Goal: Use online tool/utility: Utilize a website feature to perform a specific function

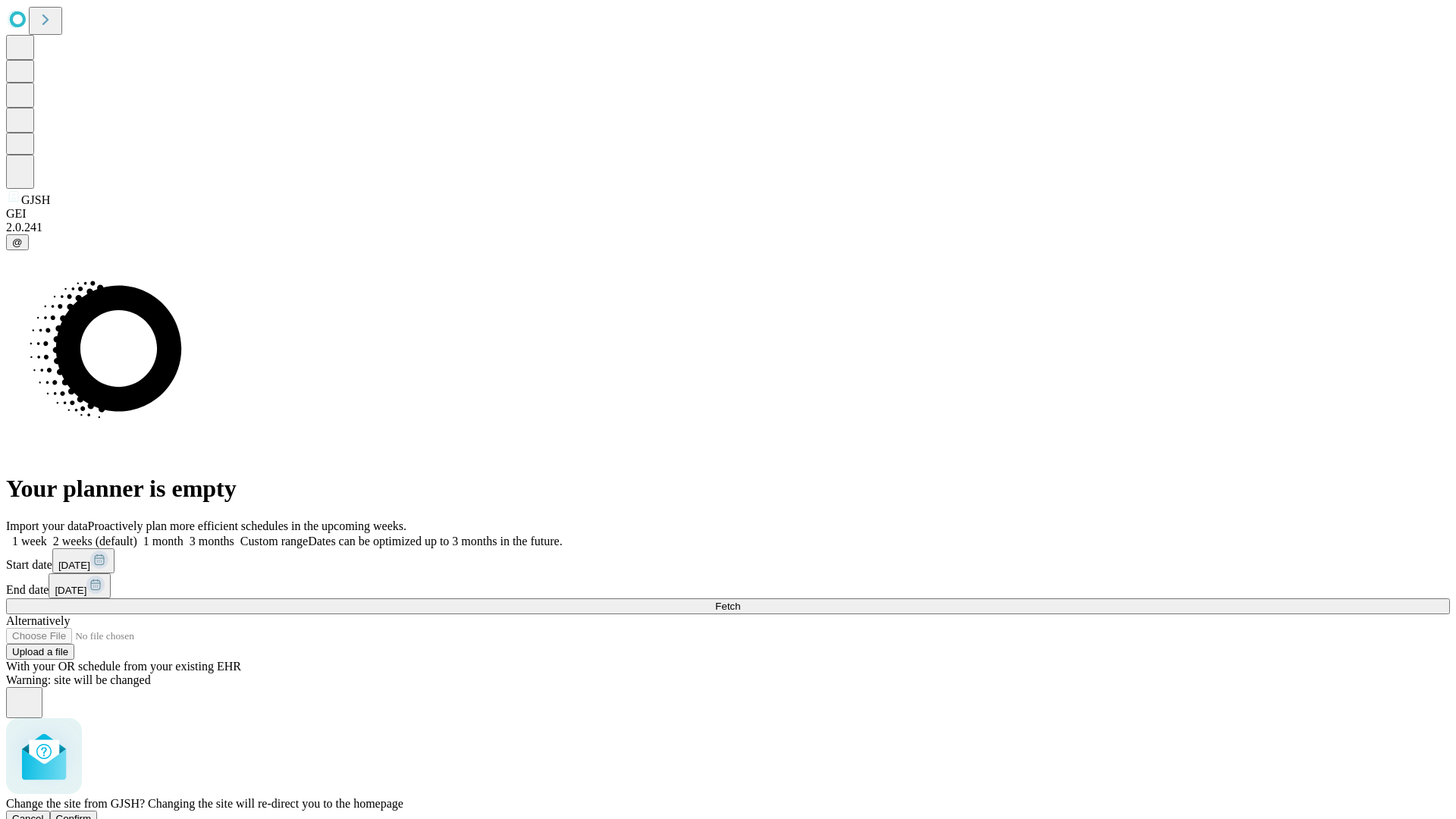
click at [92, 813] on span "Confirm" at bounding box center [74, 818] width 35 height 11
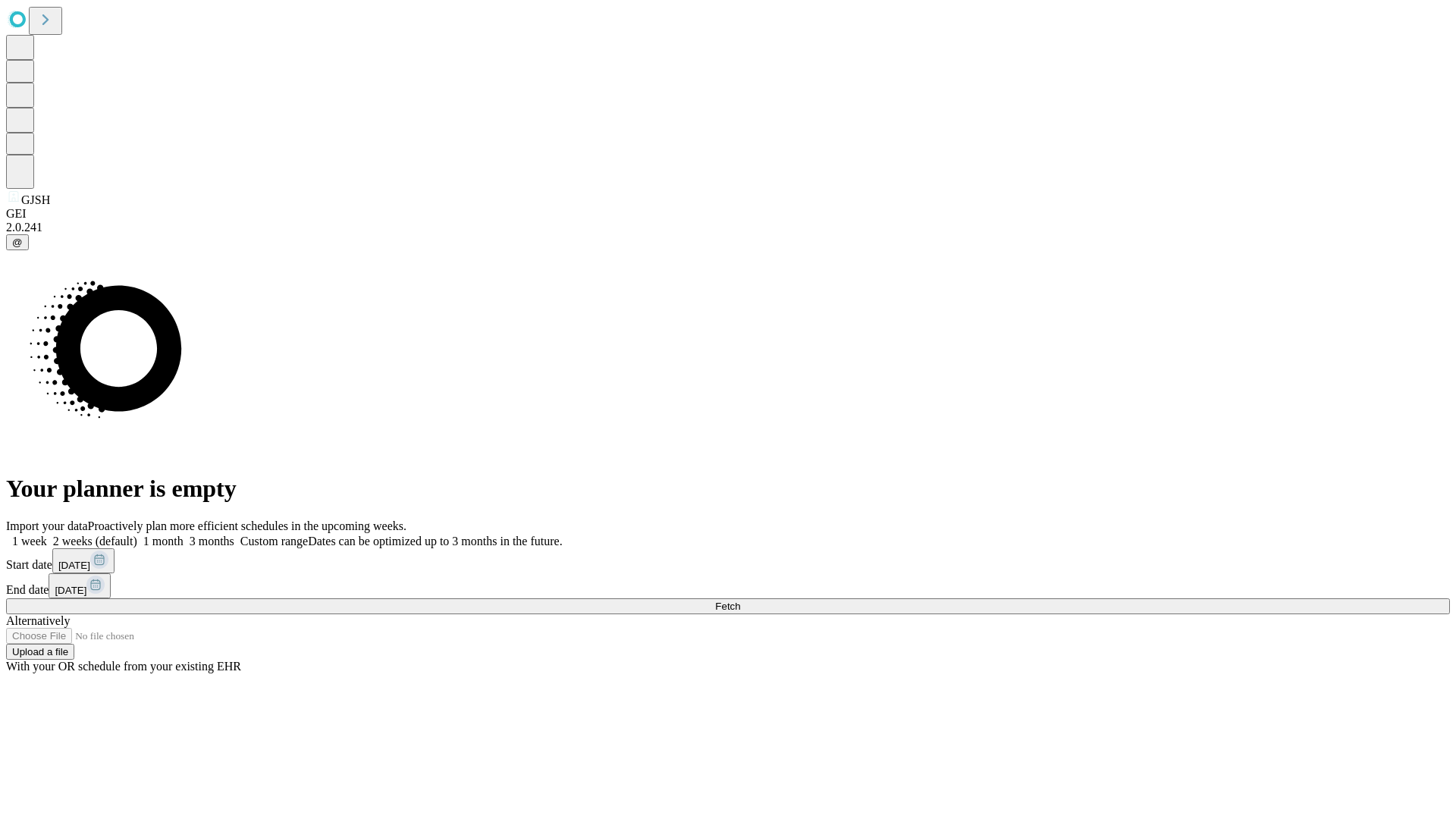
click at [47, 534] on label "1 week" at bounding box center [26, 541] width 41 height 13
click at [741, 600] on span "Fetch" at bounding box center [728, 605] width 25 height 11
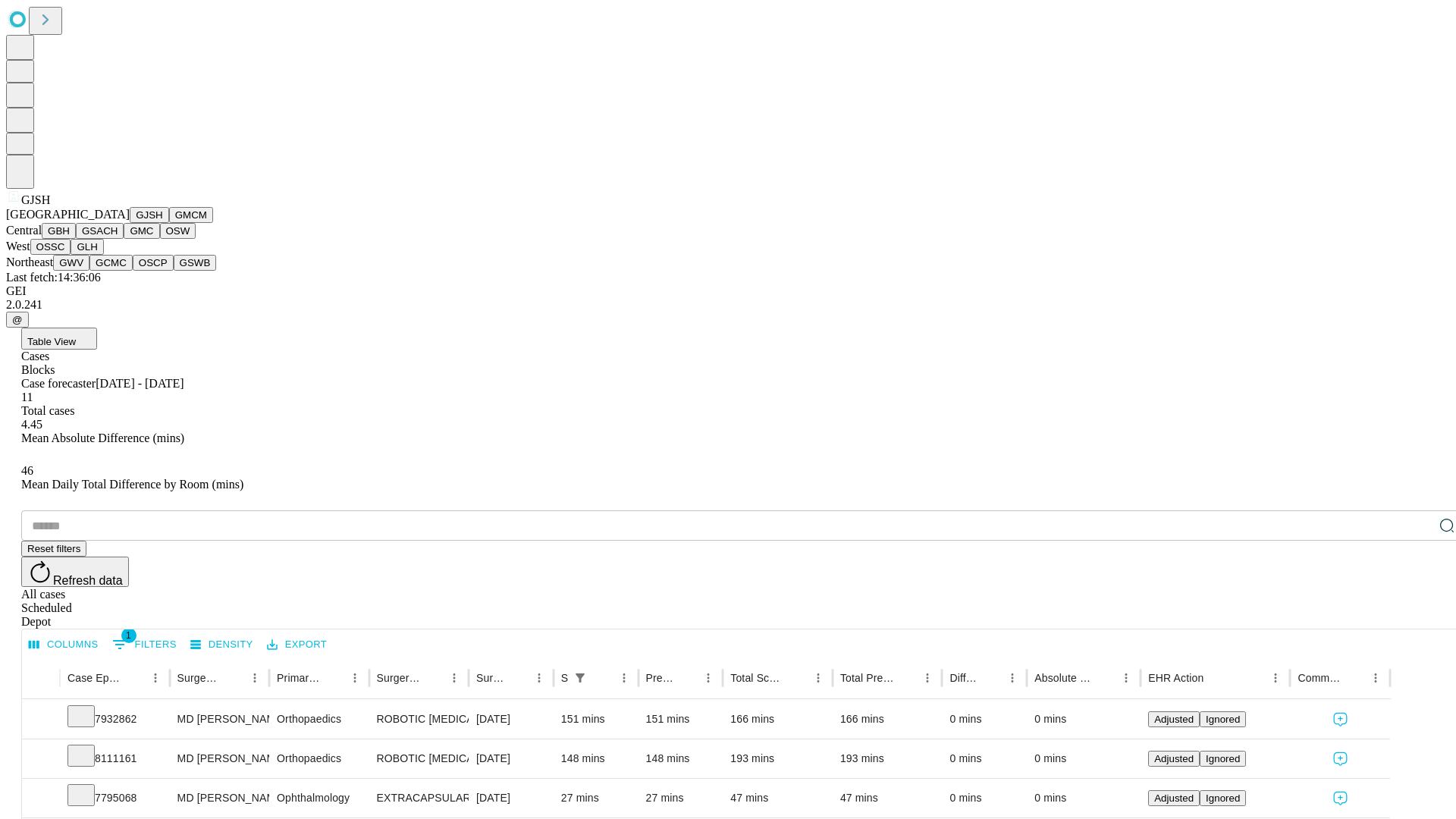
click at [169, 223] on button "GMCM" at bounding box center [190, 214] width 44 height 16
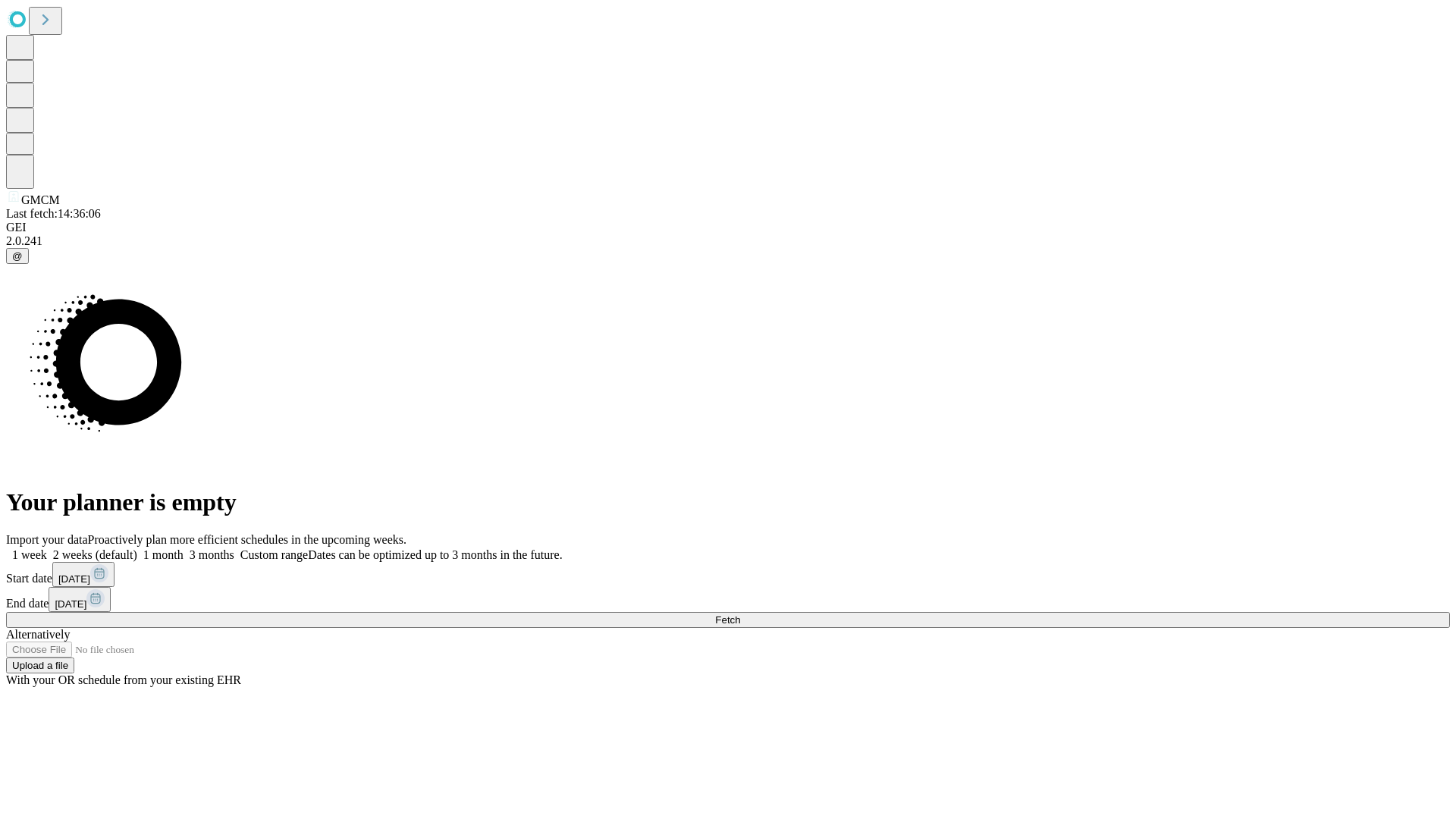
click at [47, 548] on label "1 week" at bounding box center [26, 554] width 41 height 13
click at [741, 614] on span "Fetch" at bounding box center [728, 619] width 25 height 11
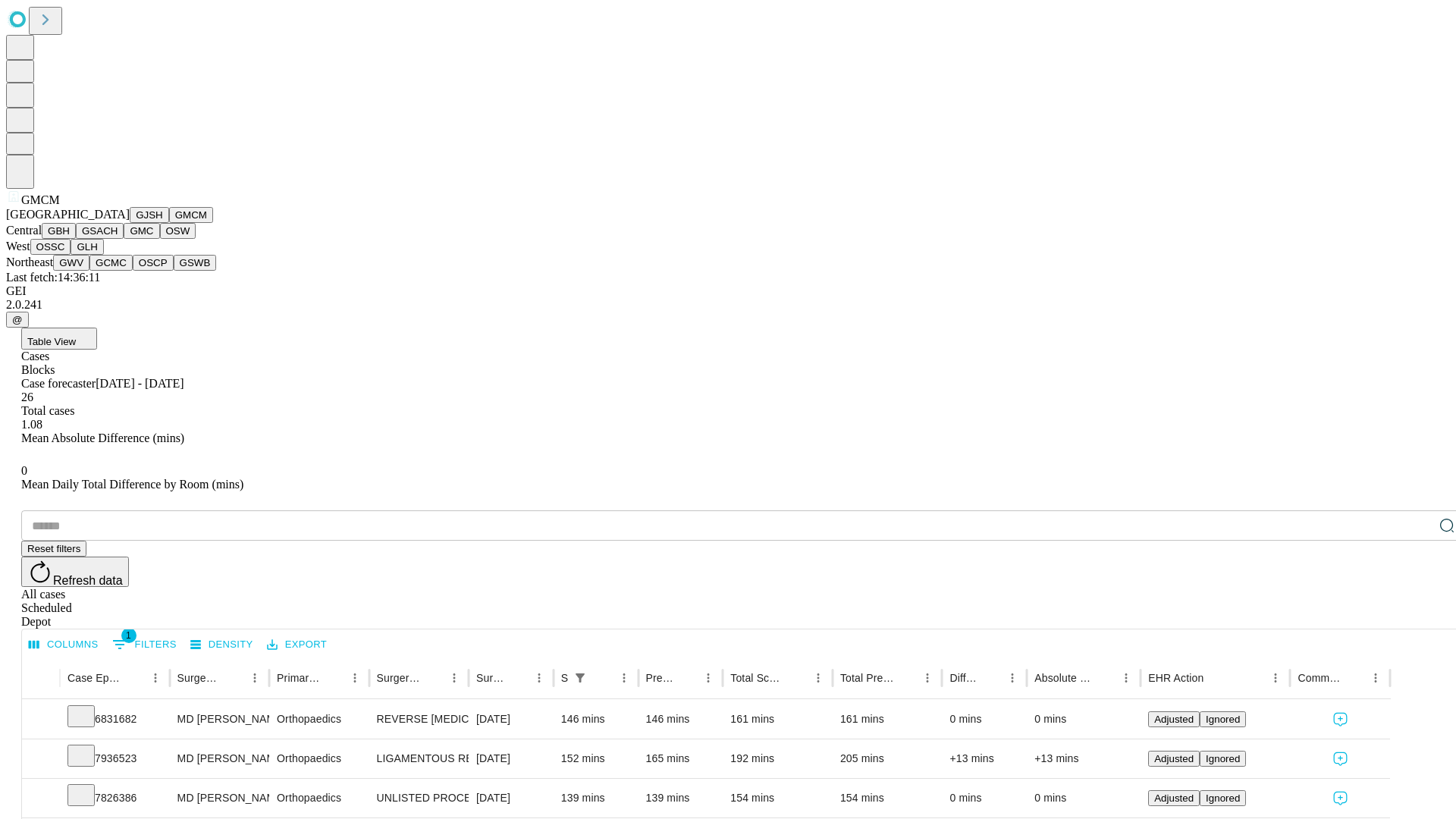
click at [76, 239] on button "GBH" at bounding box center [58, 231] width 34 height 16
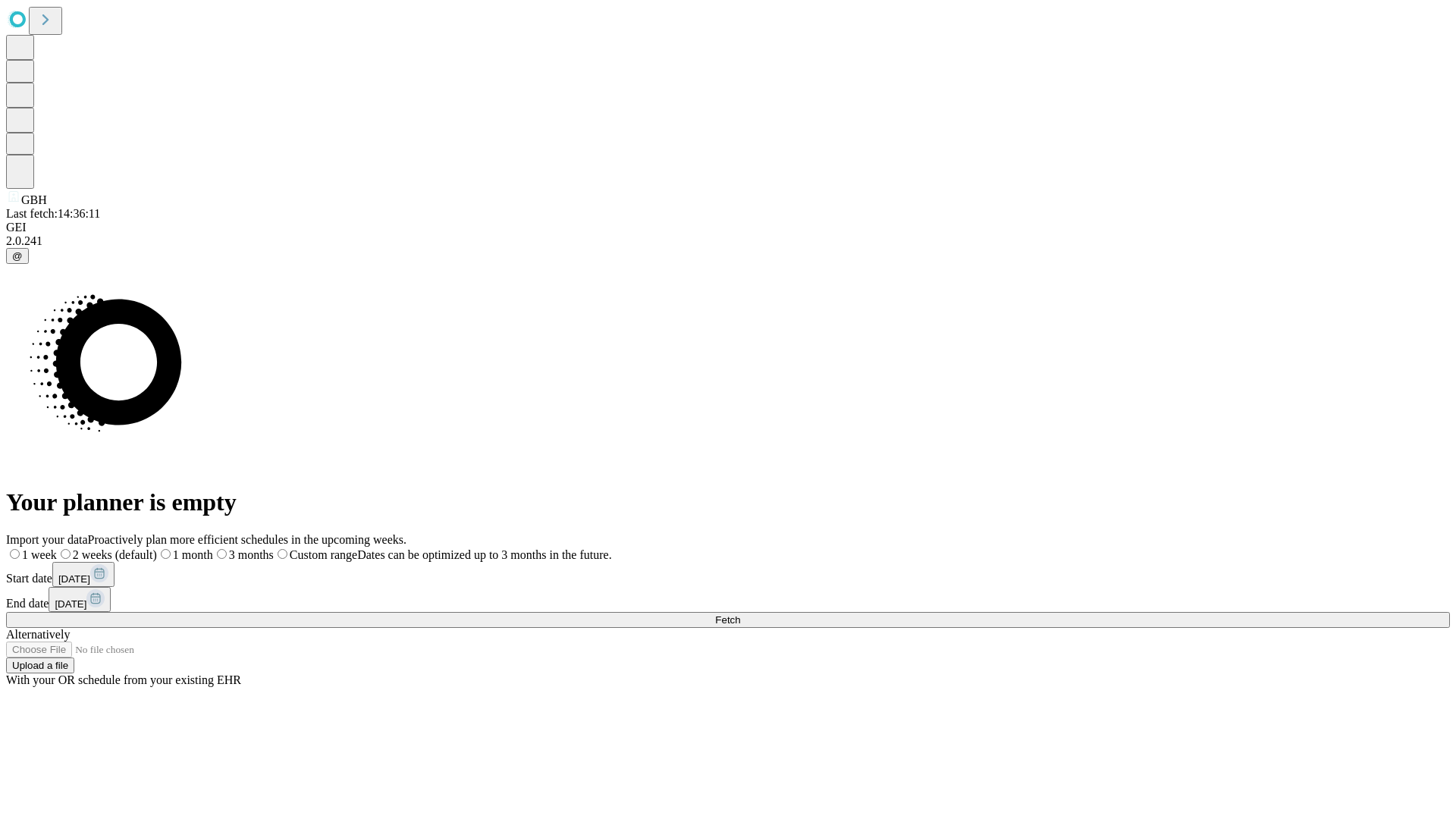
click at [57, 548] on label "1 week" at bounding box center [31, 554] width 51 height 13
click at [741, 614] on span "Fetch" at bounding box center [728, 619] width 25 height 11
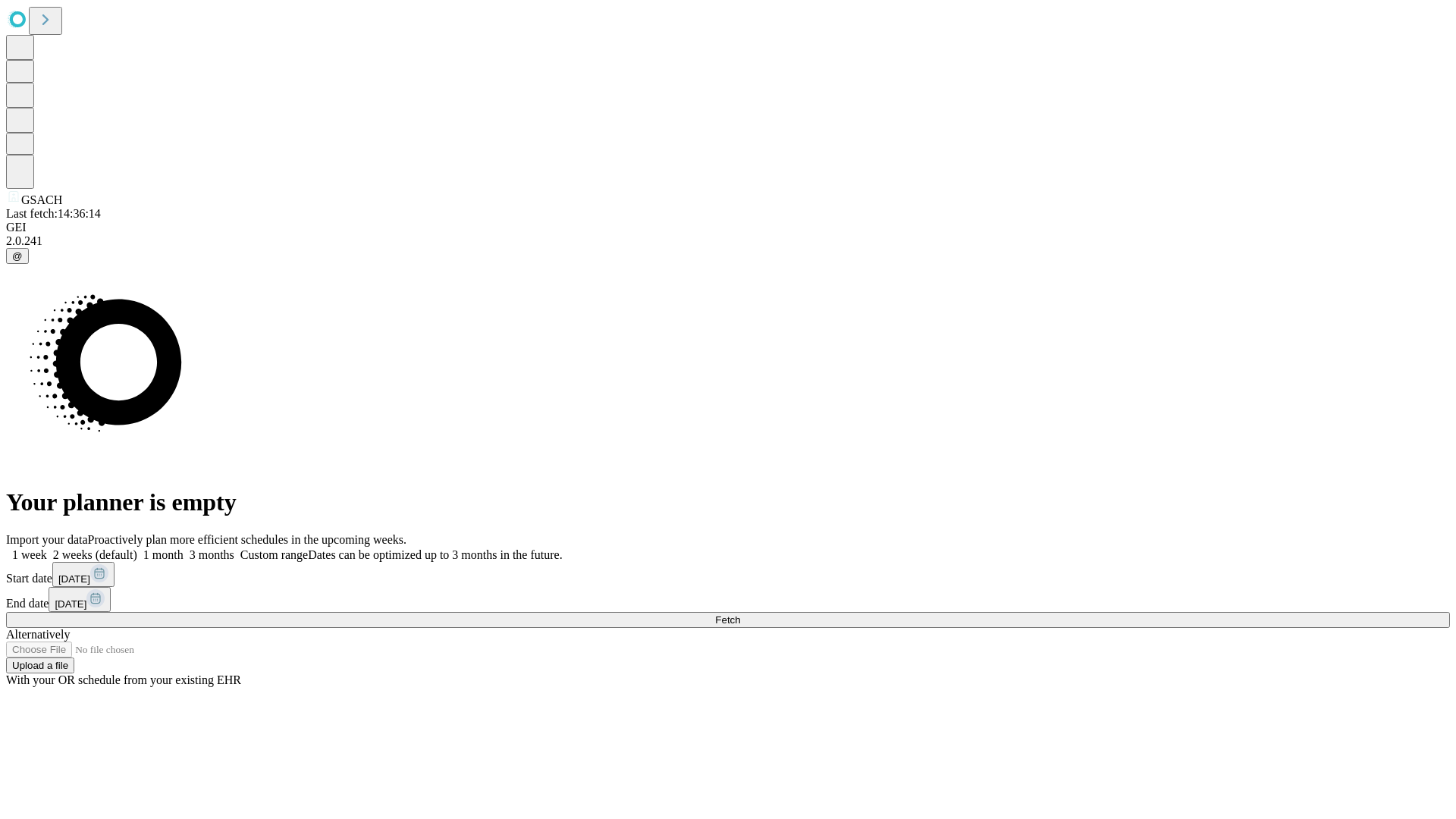
click at [47, 548] on label "1 week" at bounding box center [26, 554] width 41 height 13
click at [741, 614] on span "Fetch" at bounding box center [728, 619] width 25 height 11
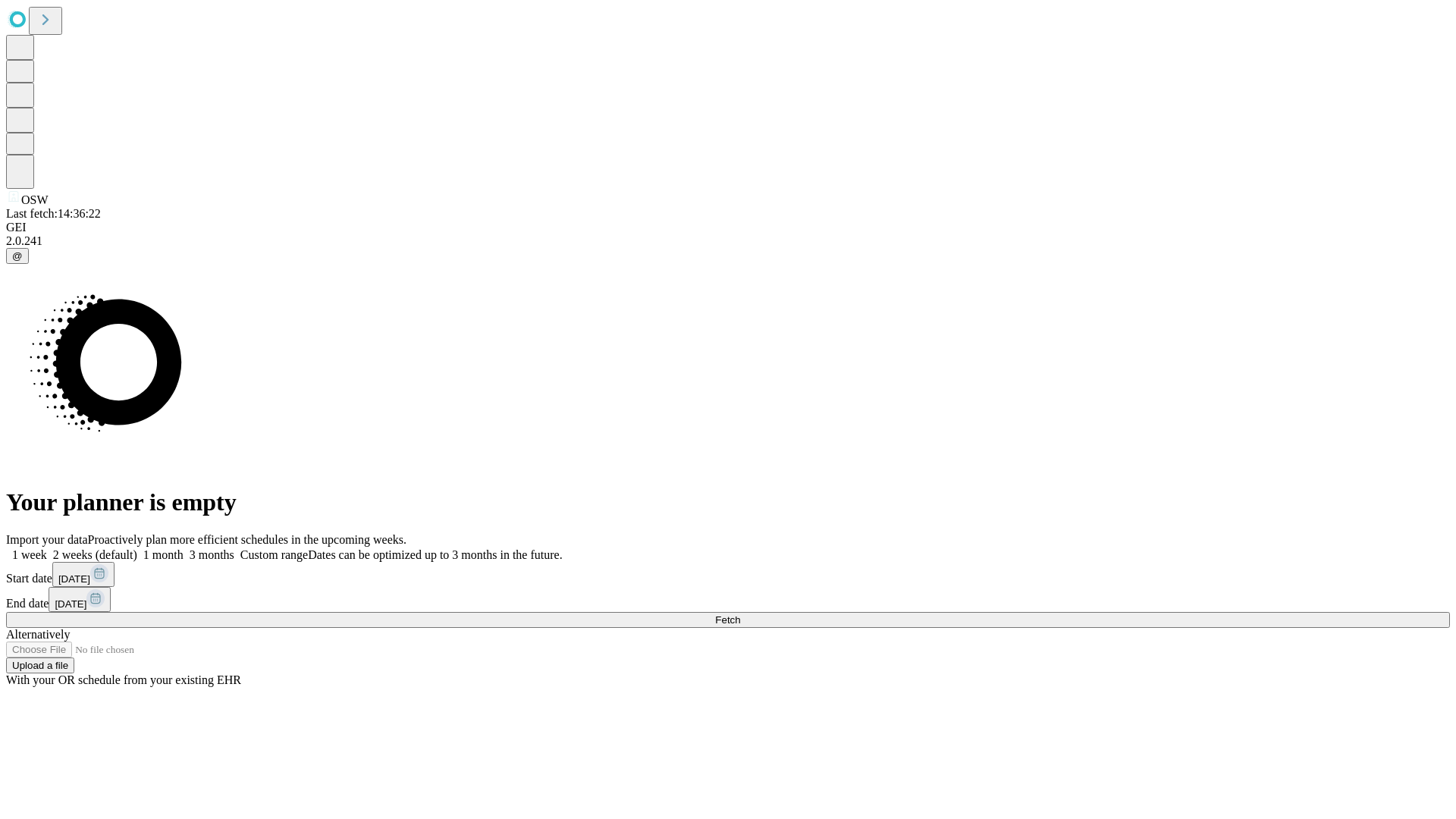
click at [47, 548] on label "1 week" at bounding box center [26, 554] width 41 height 13
click at [741, 614] on span "Fetch" at bounding box center [728, 619] width 25 height 11
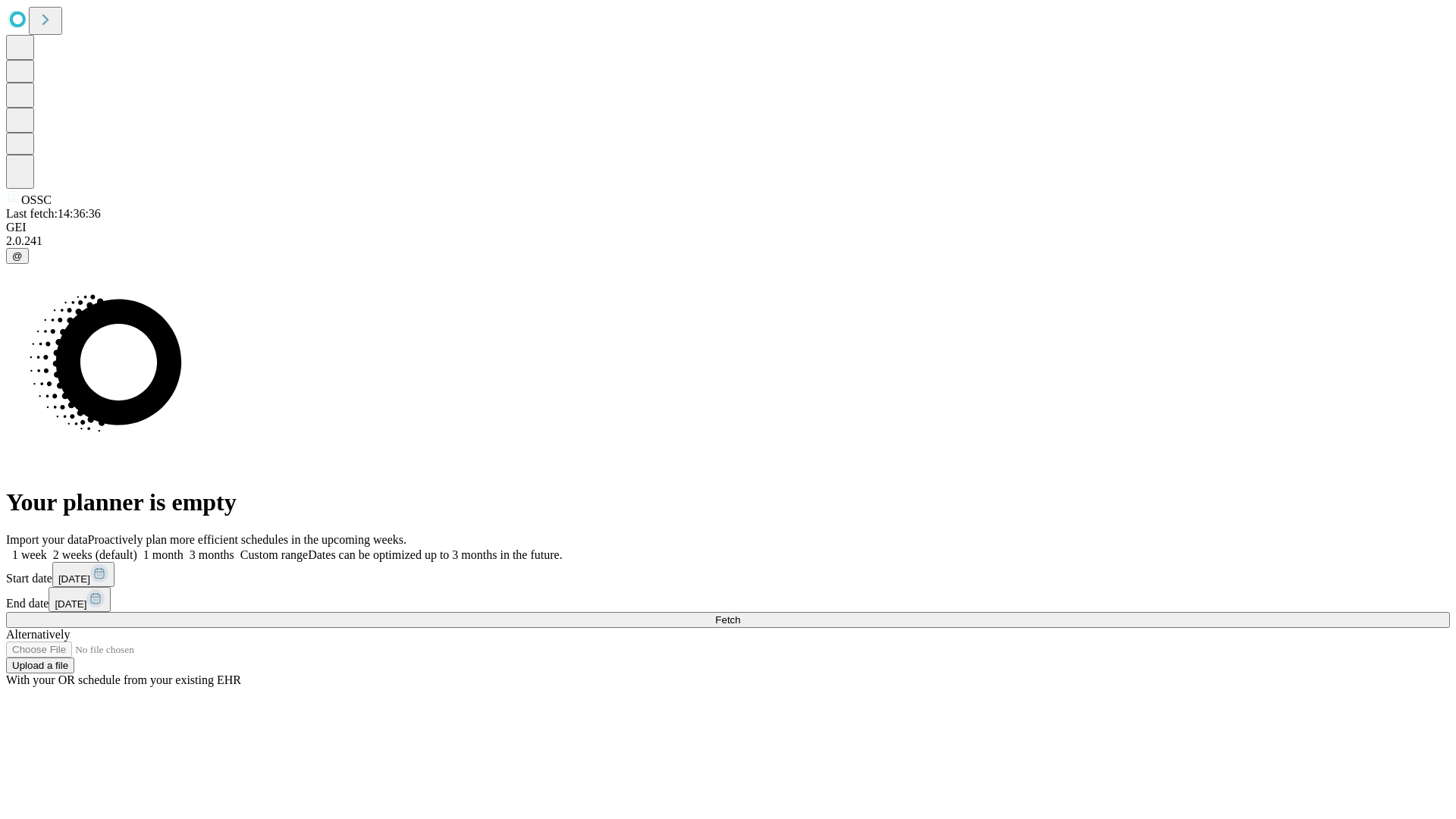
click at [47, 548] on label "1 week" at bounding box center [26, 554] width 41 height 13
click at [741, 614] on span "Fetch" at bounding box center [728, 619] width 25 height 11
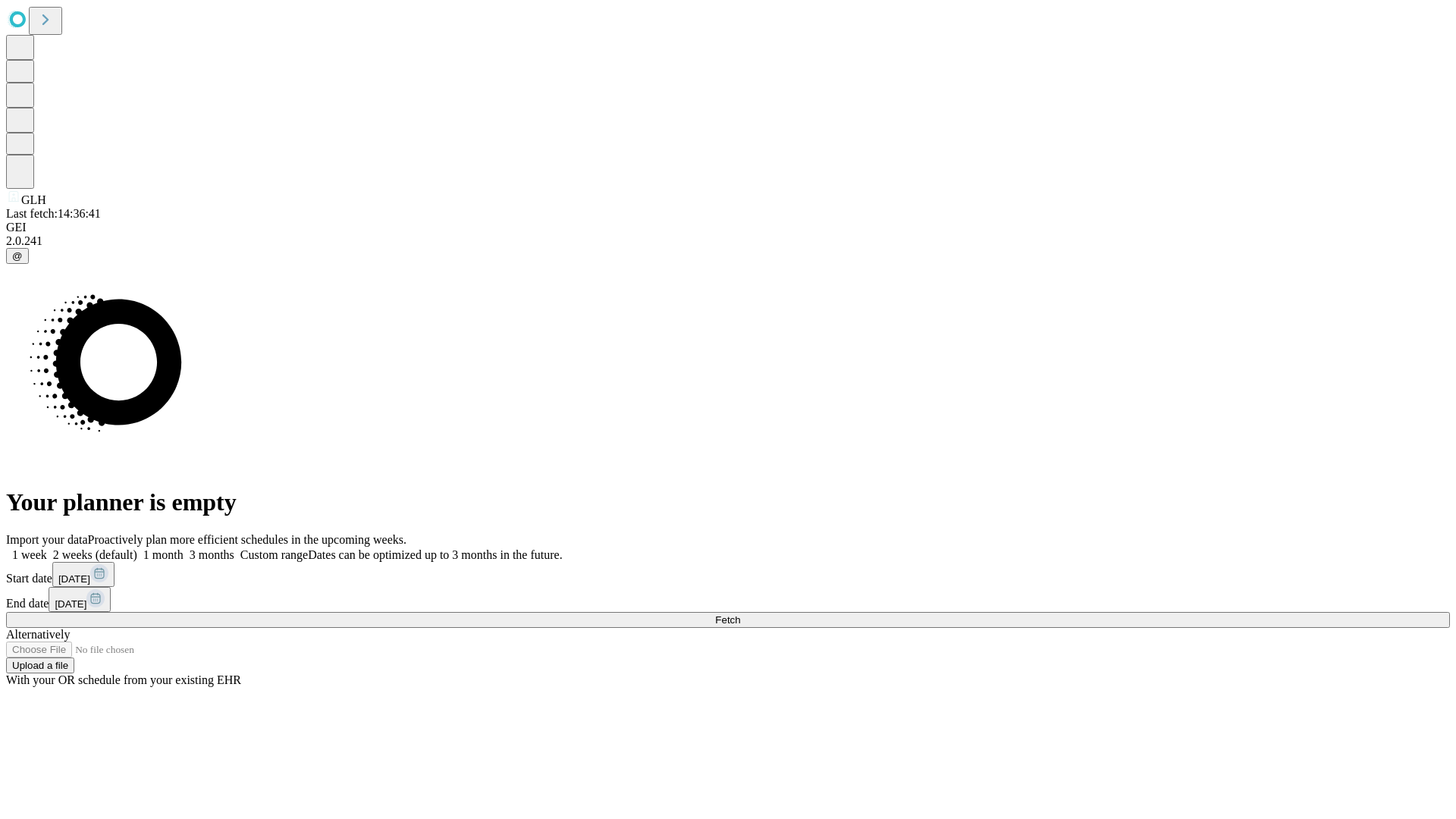
click at [47, 548] on label "1 week" at bounding box center [26, 554] width 41 height 13
click at [741, 614] on span "Fetch" at bounding box center [728, 619] width 25 height 11
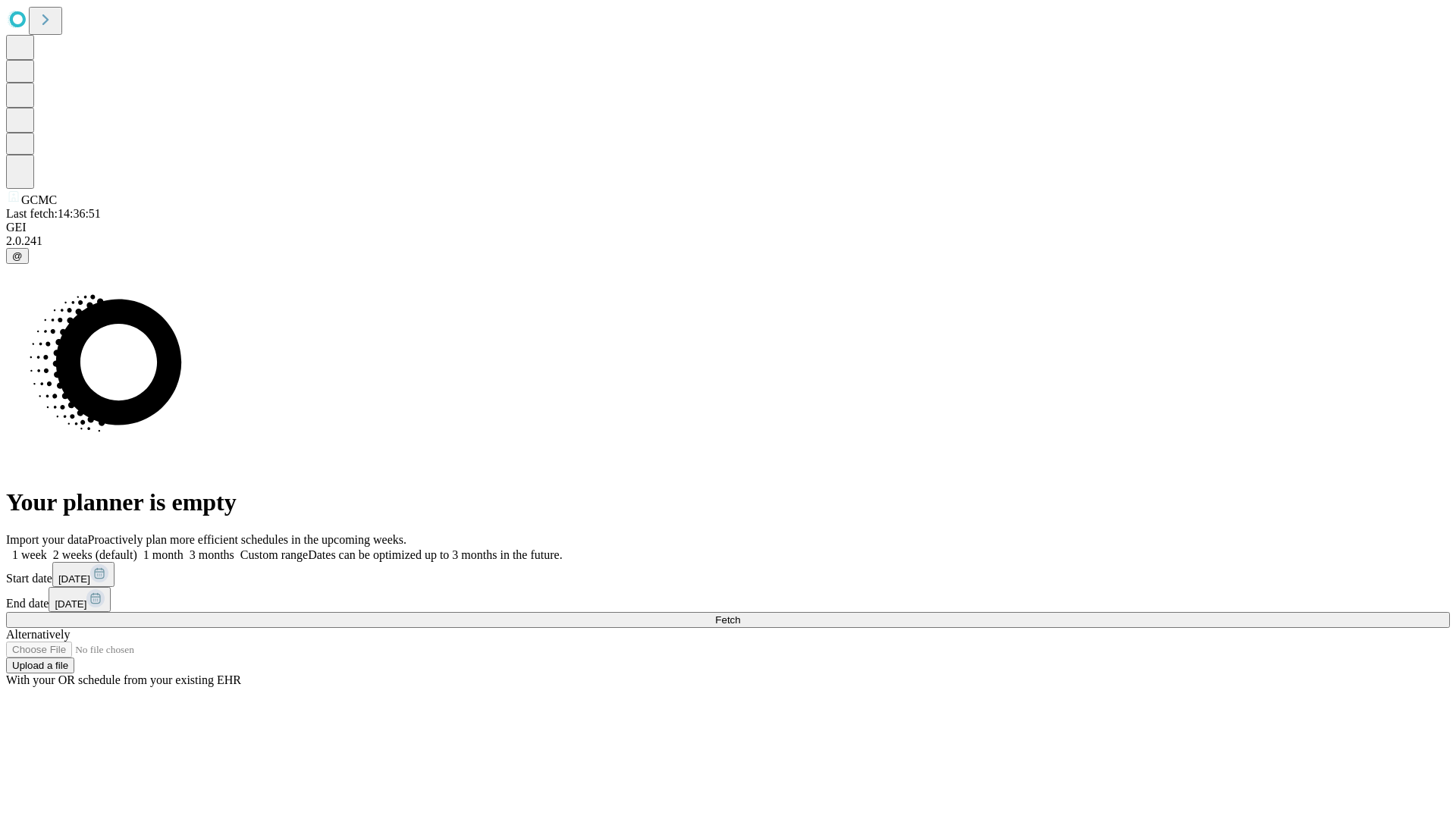
click at [47, 548] on label "1 week" at bounding box center [26, 554] width 41 height 13
click at [741, 614] on span "Fetch" at bounding box center [728, 619] width 25 height 11
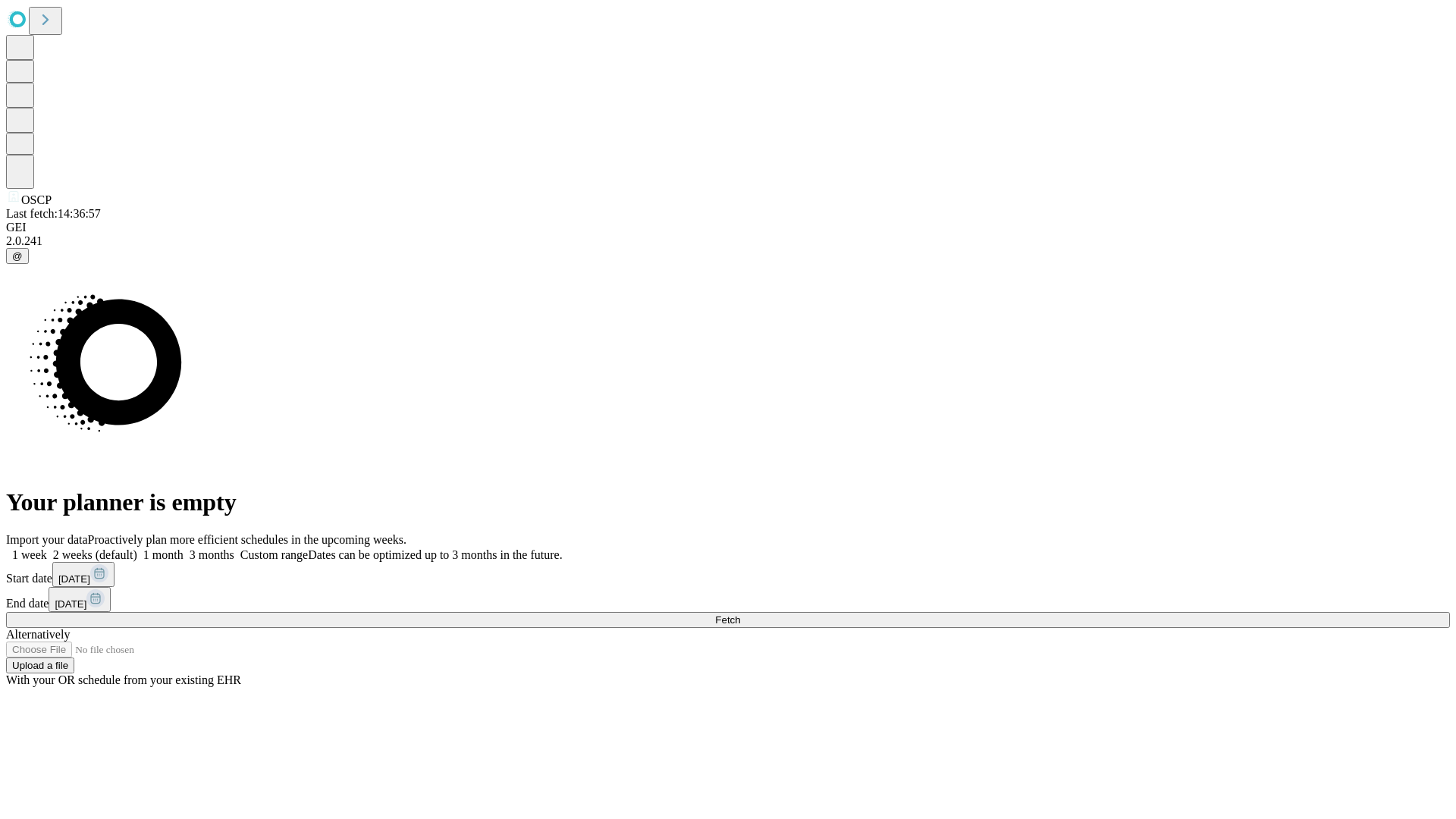
click at [47, 548] on label "1 week" at bounding box center [26, 554] width 41 height 13
click at [741, 614] on span "Fetch" at bounding box center [728, 619] width 25 height 11
